Goal: Task Accomplishment & Management: Complete application form

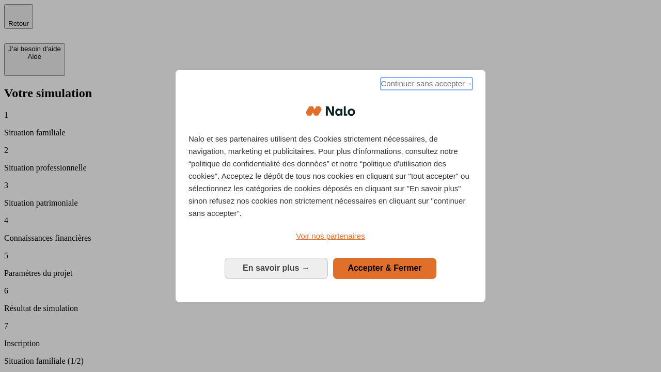
click at [426, 85] on span "Continuer sans accepter →" at bounding box center [427, 83] width 92 height 12
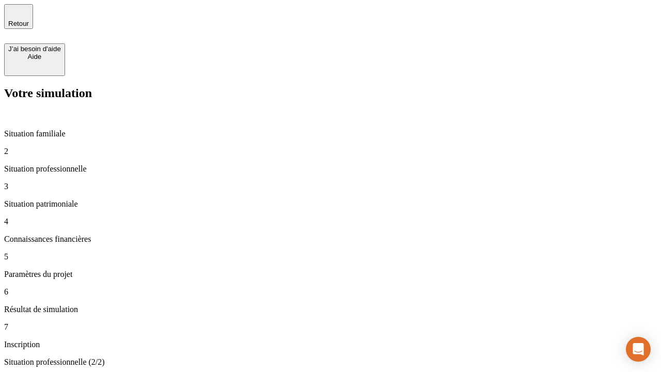
type input "30 000"
type input "1 000"
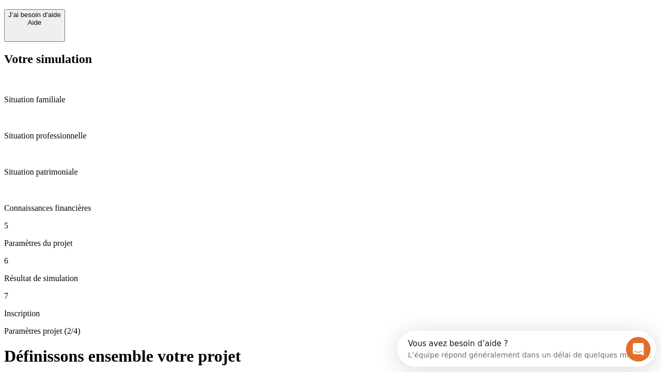
scroll to position [20, 0]
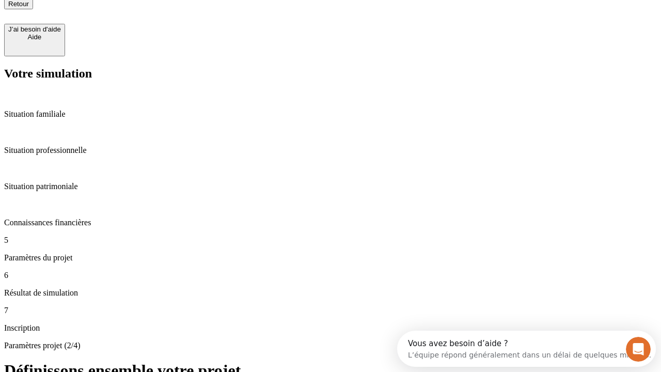
type input "65"
type input "5 000"
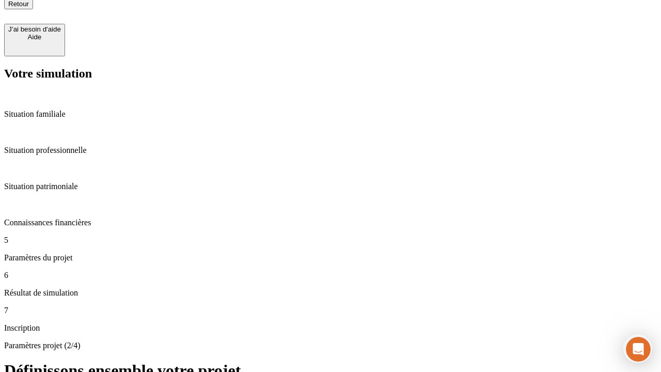
type input "640"
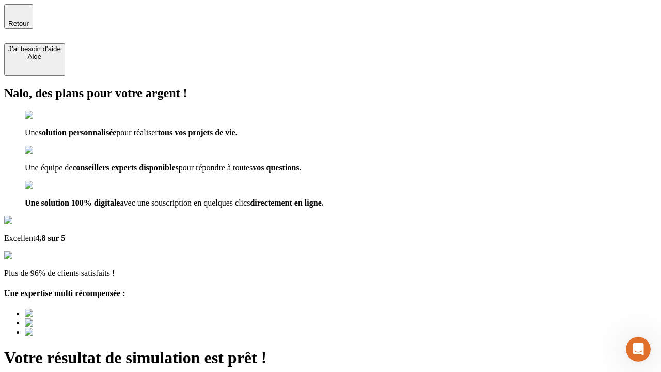
type input "[EMAIL_ADDRESS][DOMAIN_NAME]"
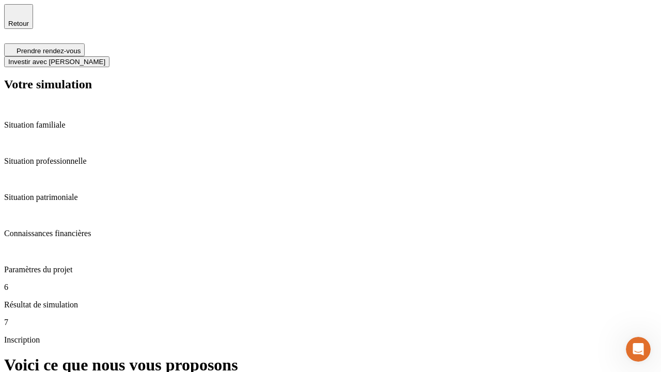
click at [105, 58] on span "Investir avec [PERSON_NAME]" at bounding box center [56, 62] width 97 height 8
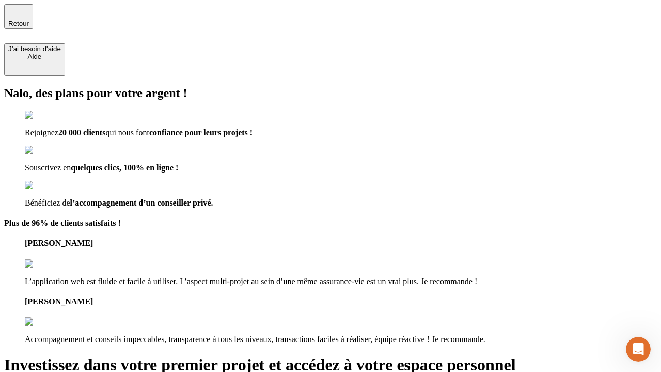
type input "[PERSON_NAME][EMAIL_ADDRESS][DOMAIN_NAME]"
